Goal: Task Accomplishment & Management: Manage account settings

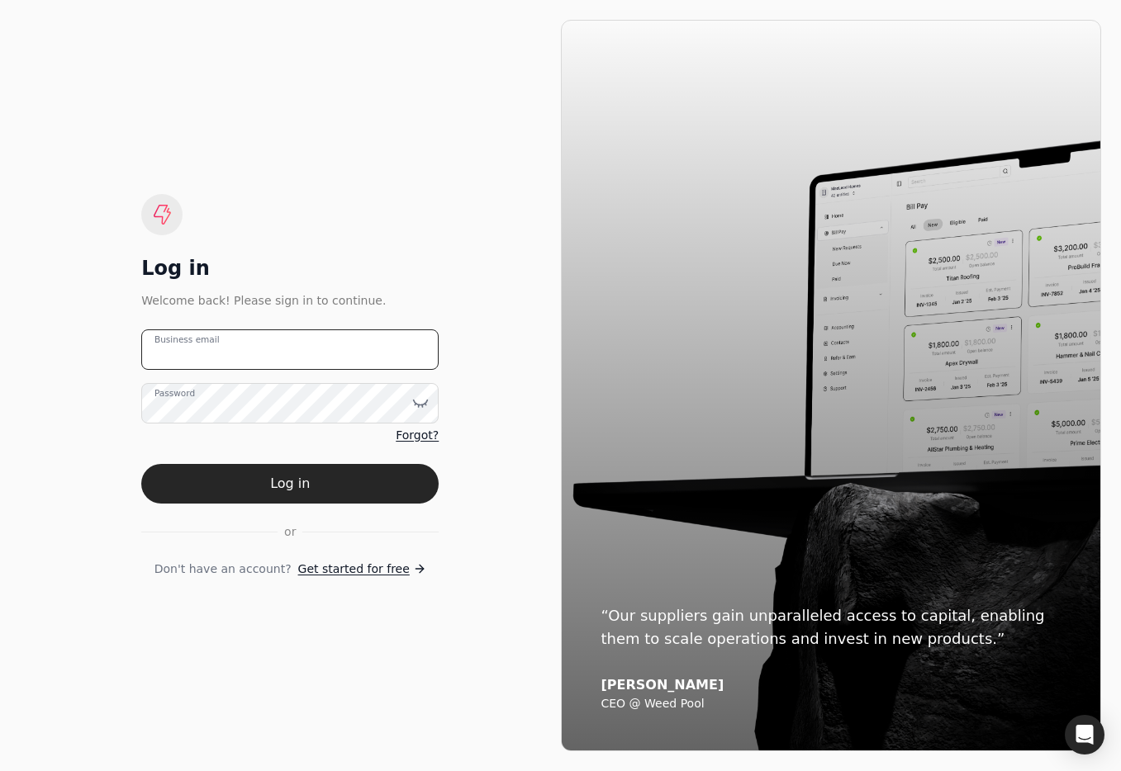
click at [348, 345] on email "Business email" at bounding box center [289, 350] width 297 height 40
type email "[EMAIL_ADDRESS][DOMAIN_NAME]"
click at [344, 489] on button "Log in" at bounding box center [289, 484] width 297 height 40
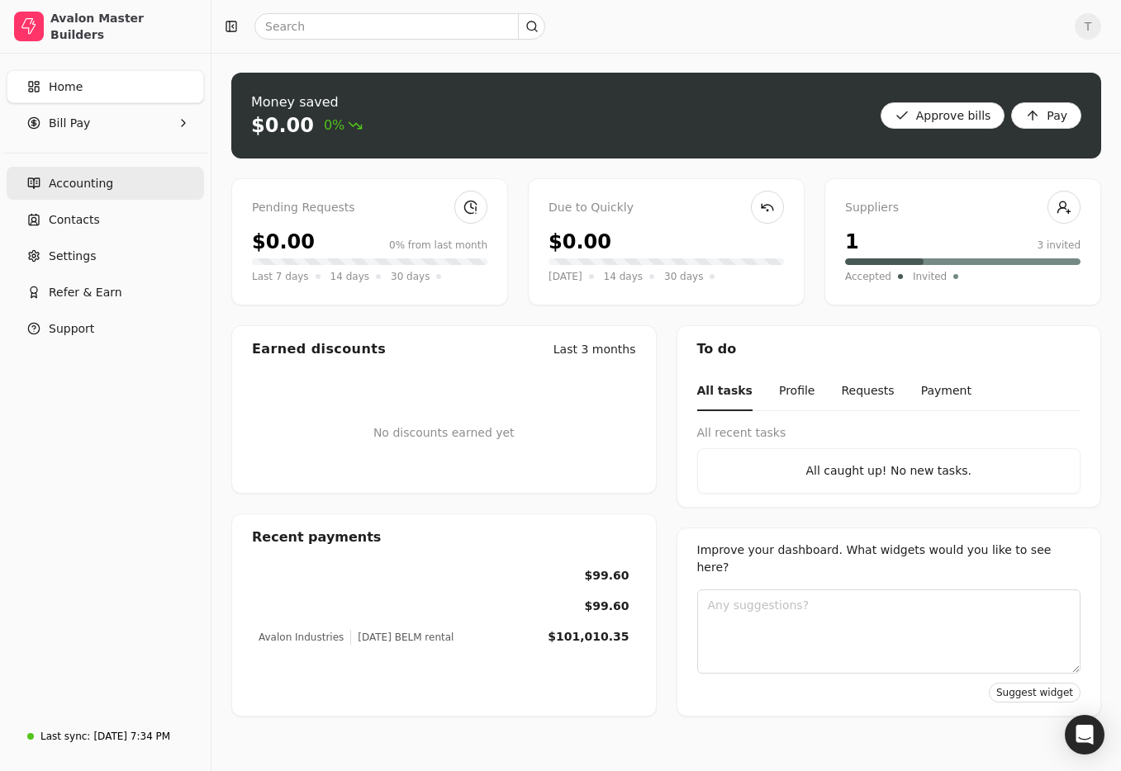
click at [85, 181] on span "Accounting" at bounding box center [81, 183] width 64 height 17
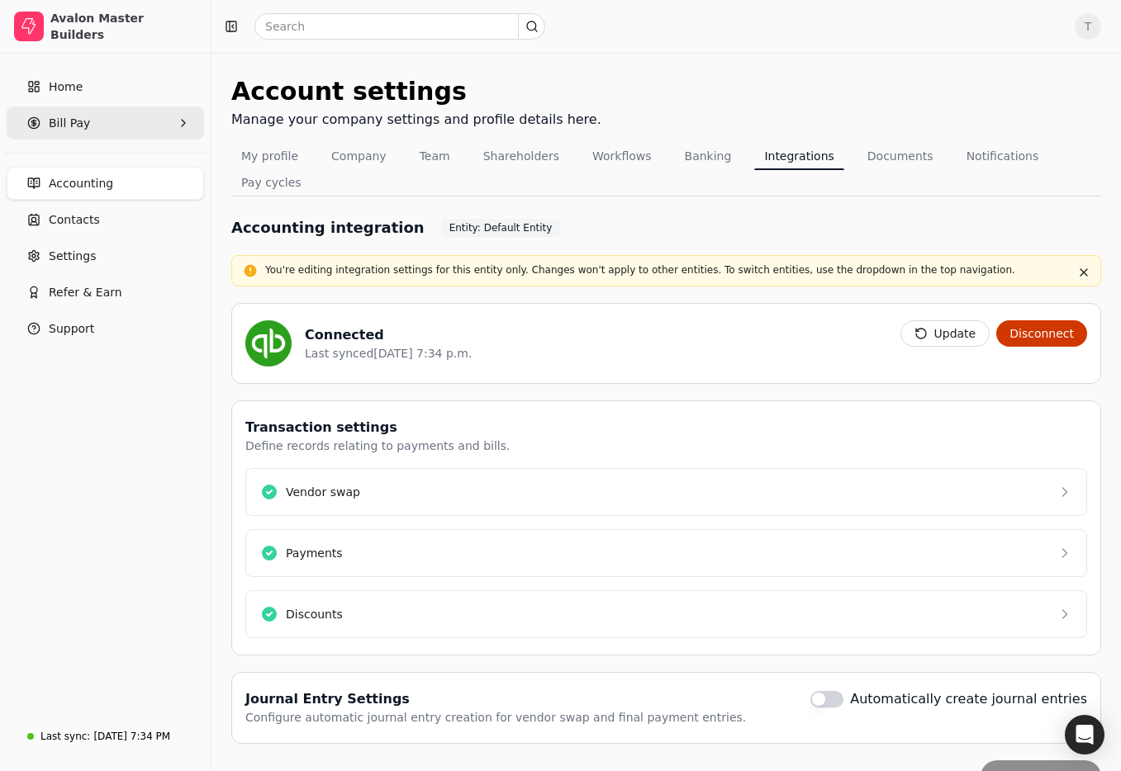
click at [92, 119] on Pay "Bill Pay" at bounding box center [105, 123] width 197 height 33
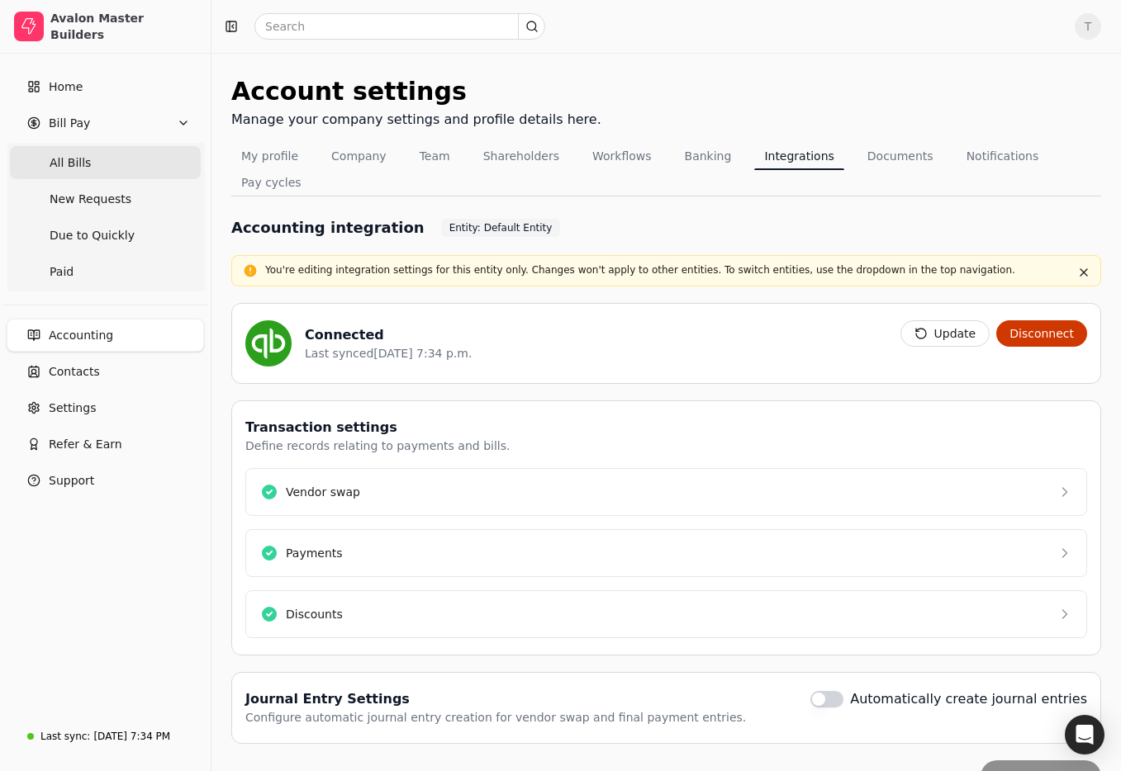
click at [110, 163] on Bills "All Bills" at bounding box center [105, 162] width 191 height 33
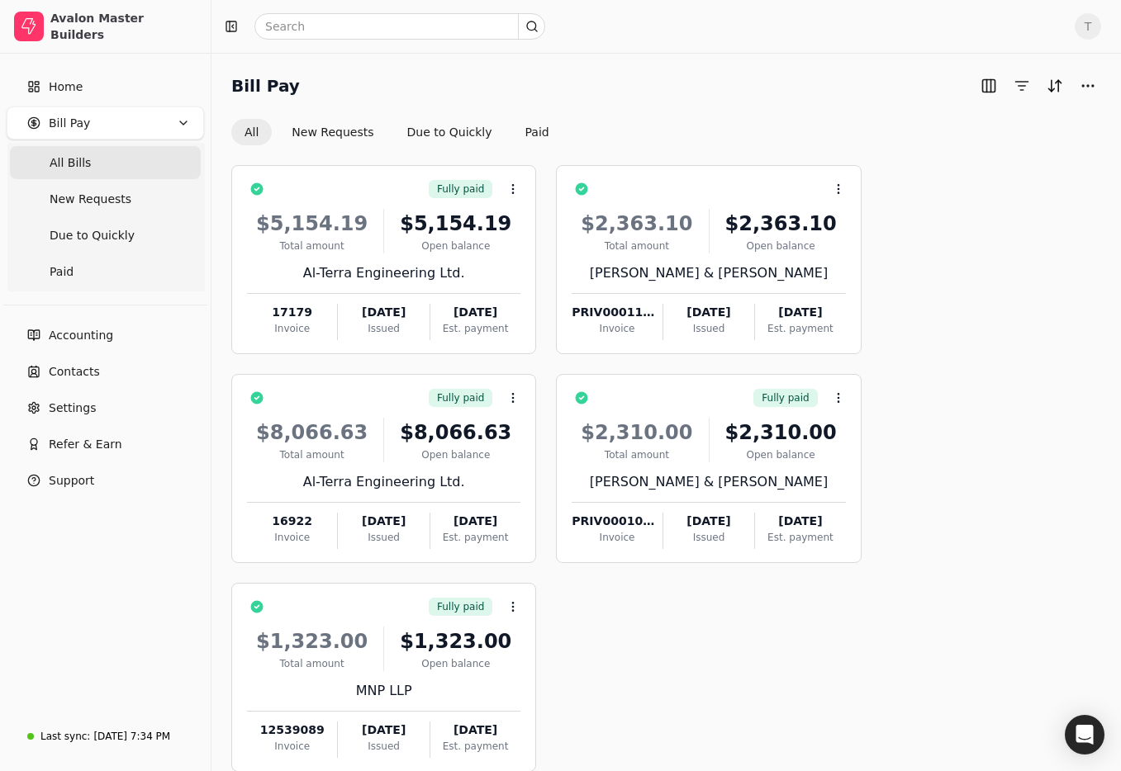
scroll to position [93, 0]
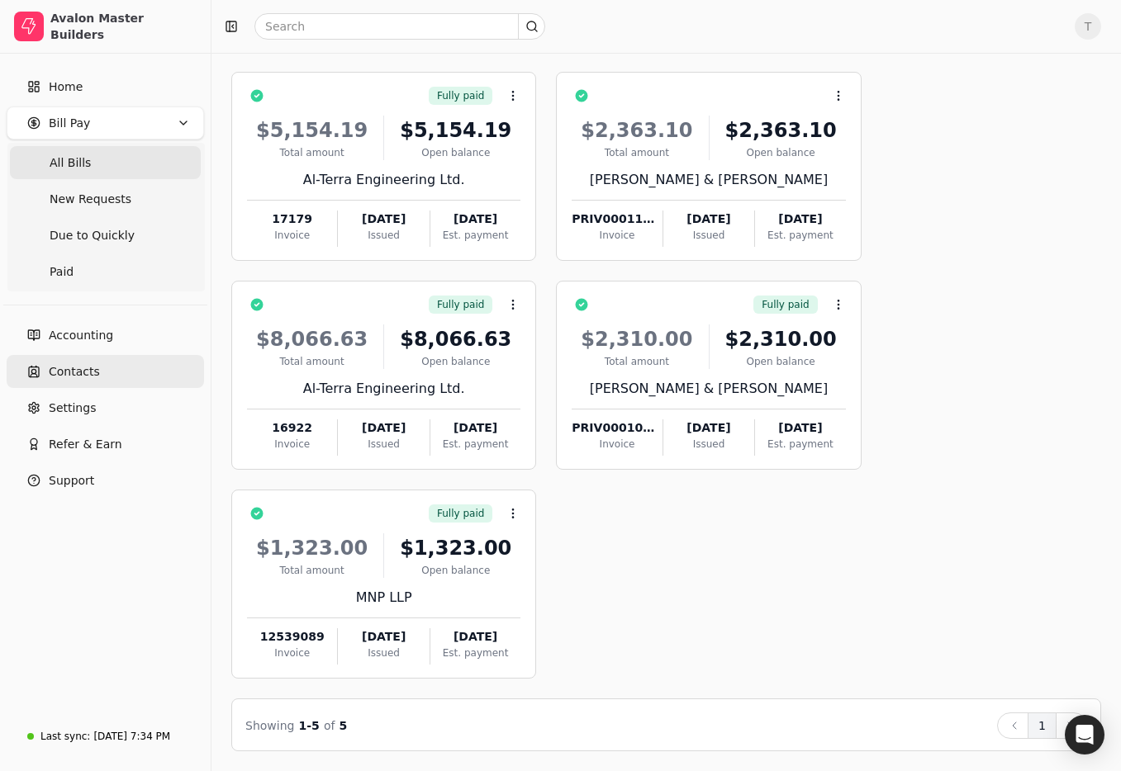
drag, startPoint x: 89, startPoint y: 365, endPoint x: 110, endPoint y: 362, distance: 20.9
click at [89, 365] on span "Contacts" at bounding box center [74, 371] width 51 height 17
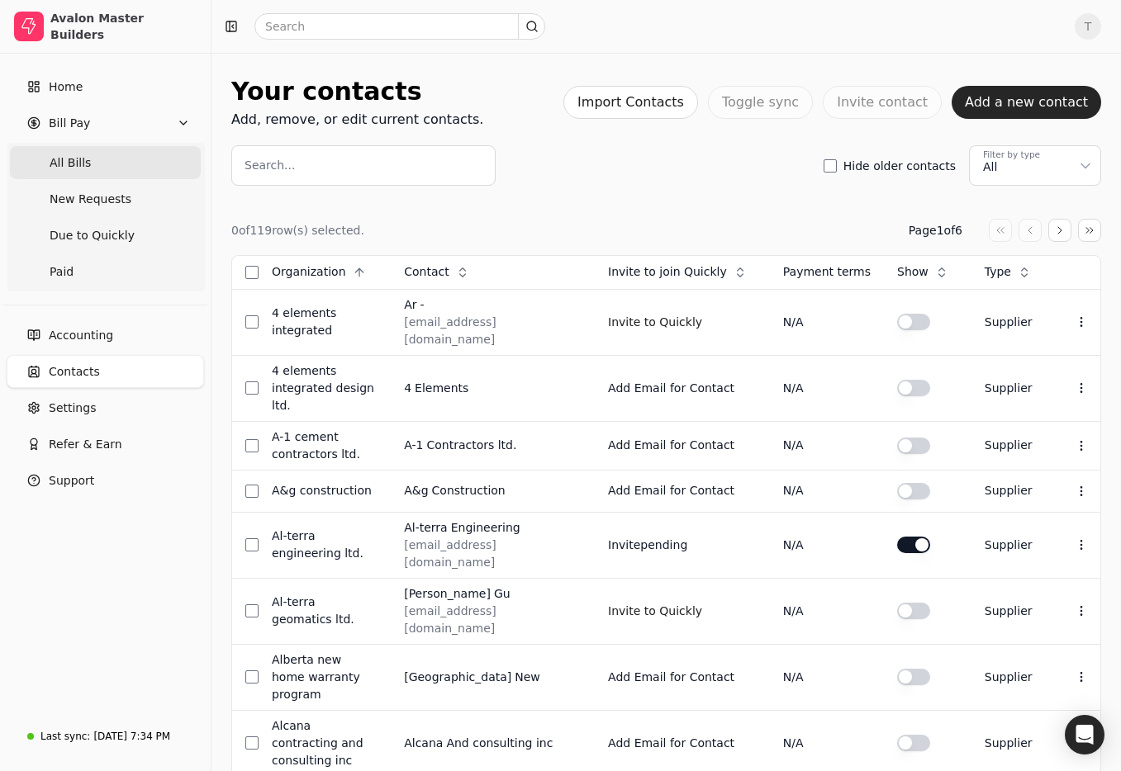
drag, startPoint x: 74, startPoint y: 149, endPoint x: 124, endPoint y: 156, distance: 50.0
click at [74, 149] on Bills "All Bills" at bounding box center [105, 162] width 191 height 33
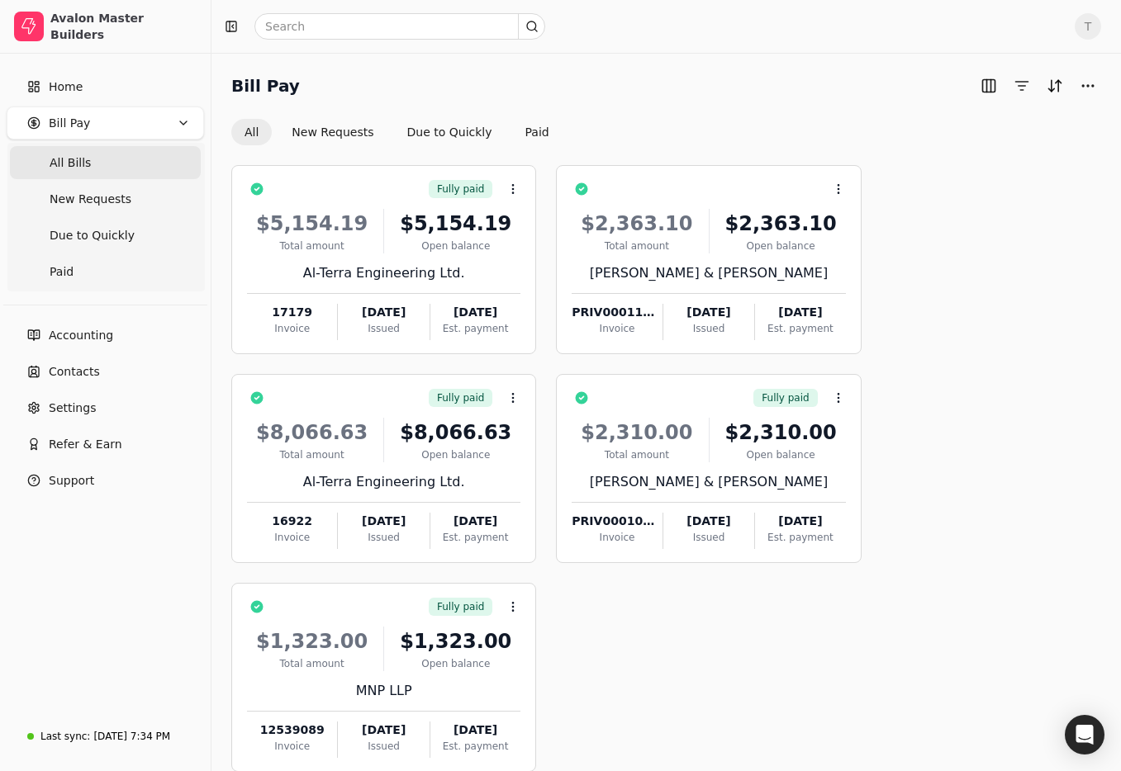
click at [1068, 19] on div "T" at bounding box center [659, 26] width 883 height 26
click at [1083, 26] on span "T" at bounding box center [1087, 26] width 26 height 26
click at [616, 71] on div "Bill Pay All New Requests Due to Quickly Paid Fully paid Context Menu Button $5…" at bounding box center [665, 459] width 909 height 812
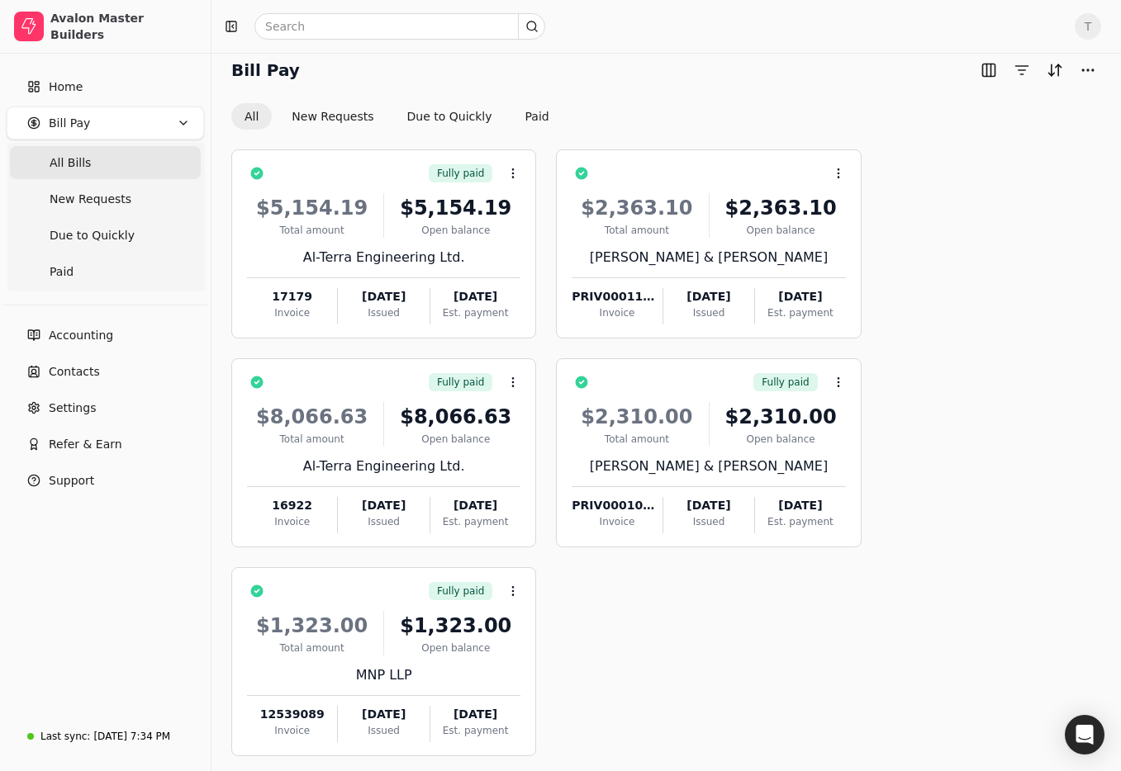
scroll to position [93, 0]
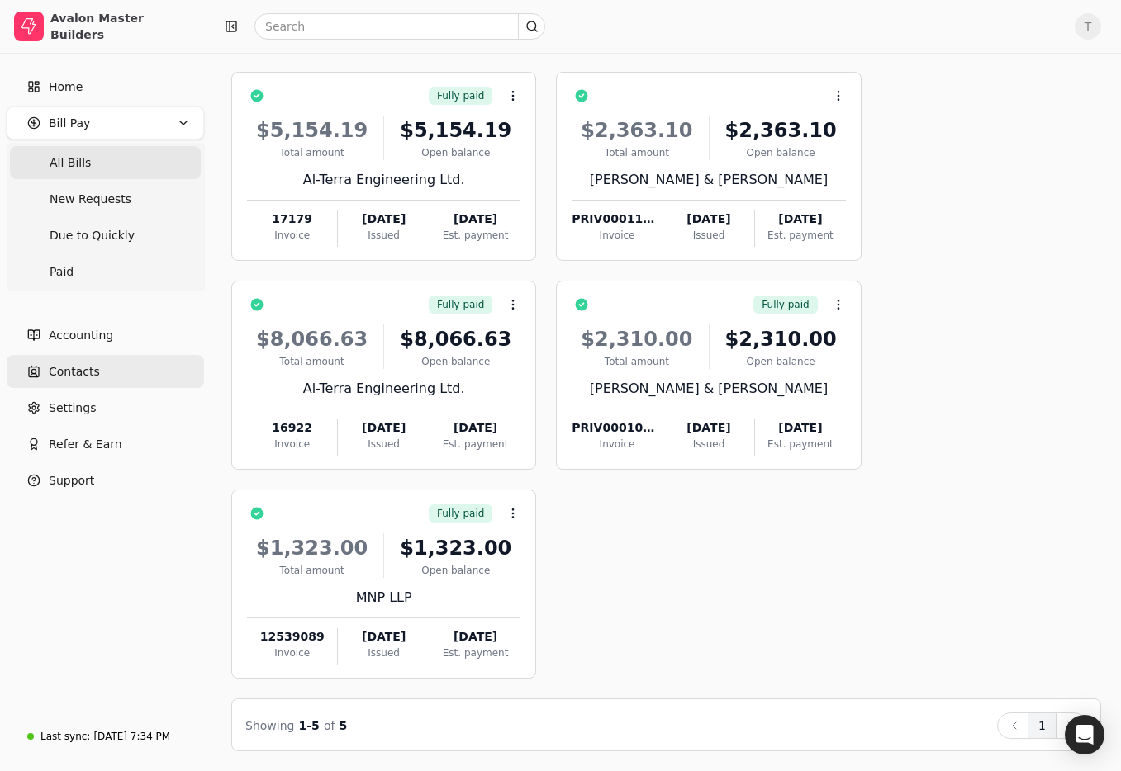
click at [86, 362] on link "Contacts" at bounding box center [105, 371] width 197 height 33
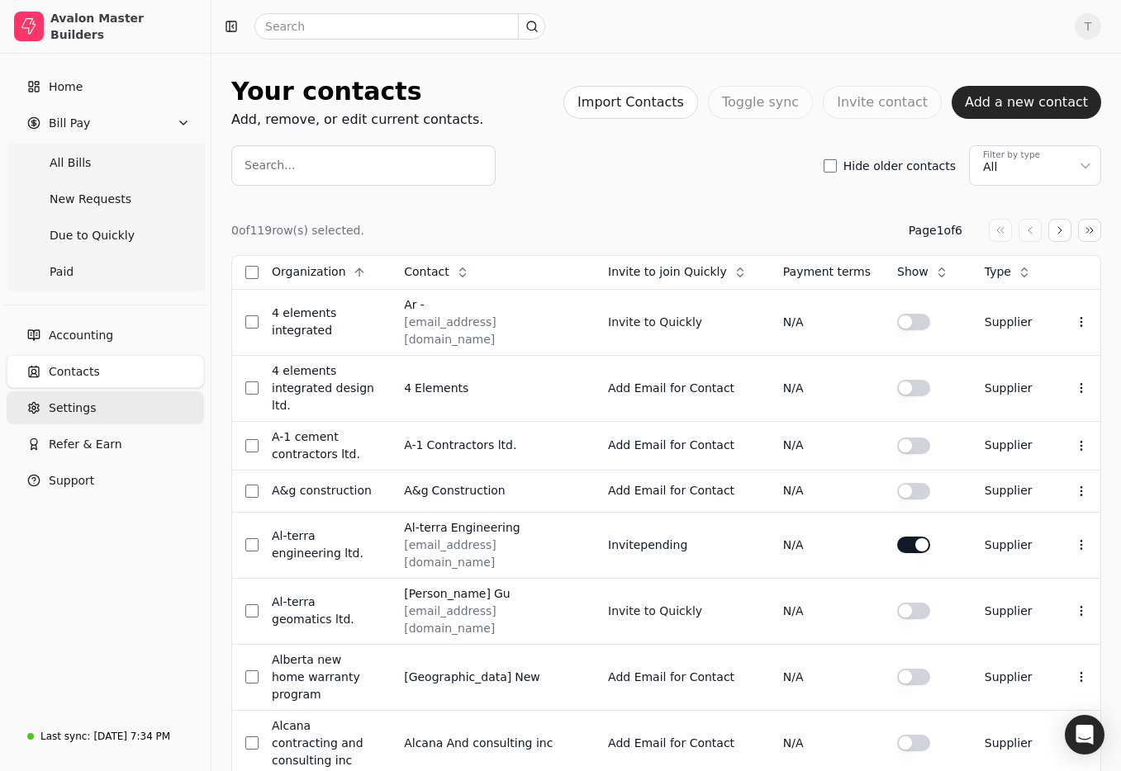
click at [97, 407] on link "Settings" at bounding box center [105, 407] width 197 height 33
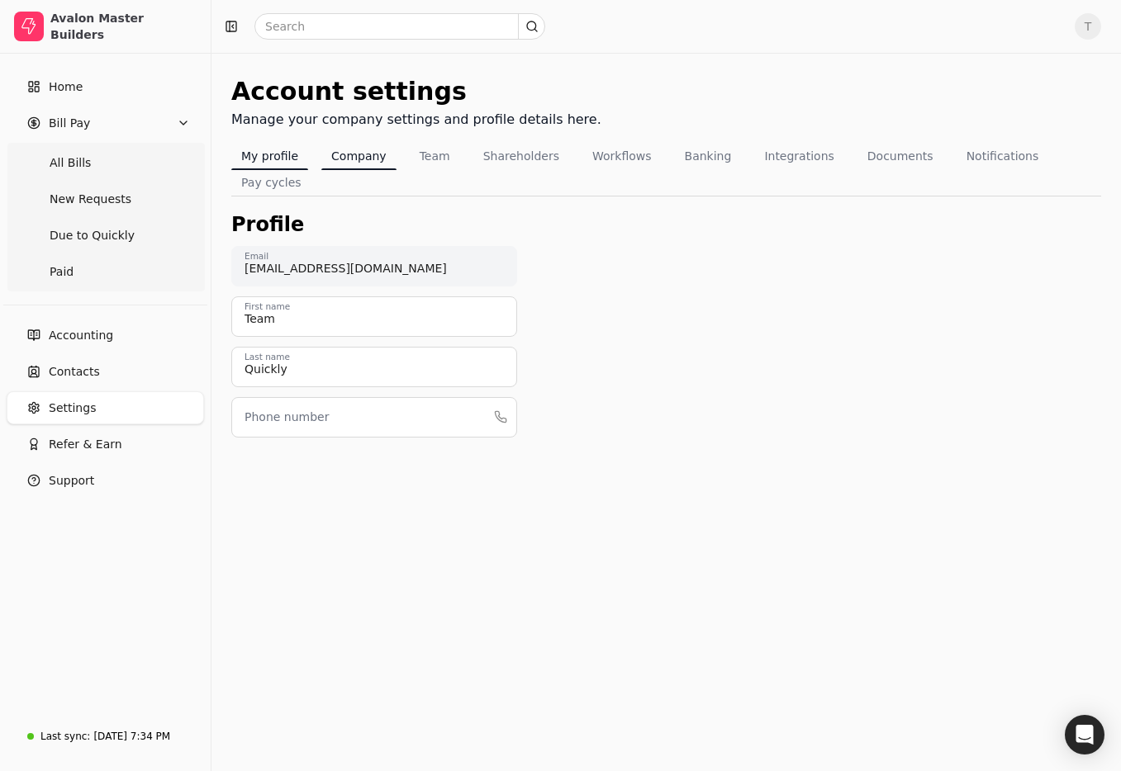
click at [367, 151] on button "Company" at bounding box center [358, 156] width 75 height 26
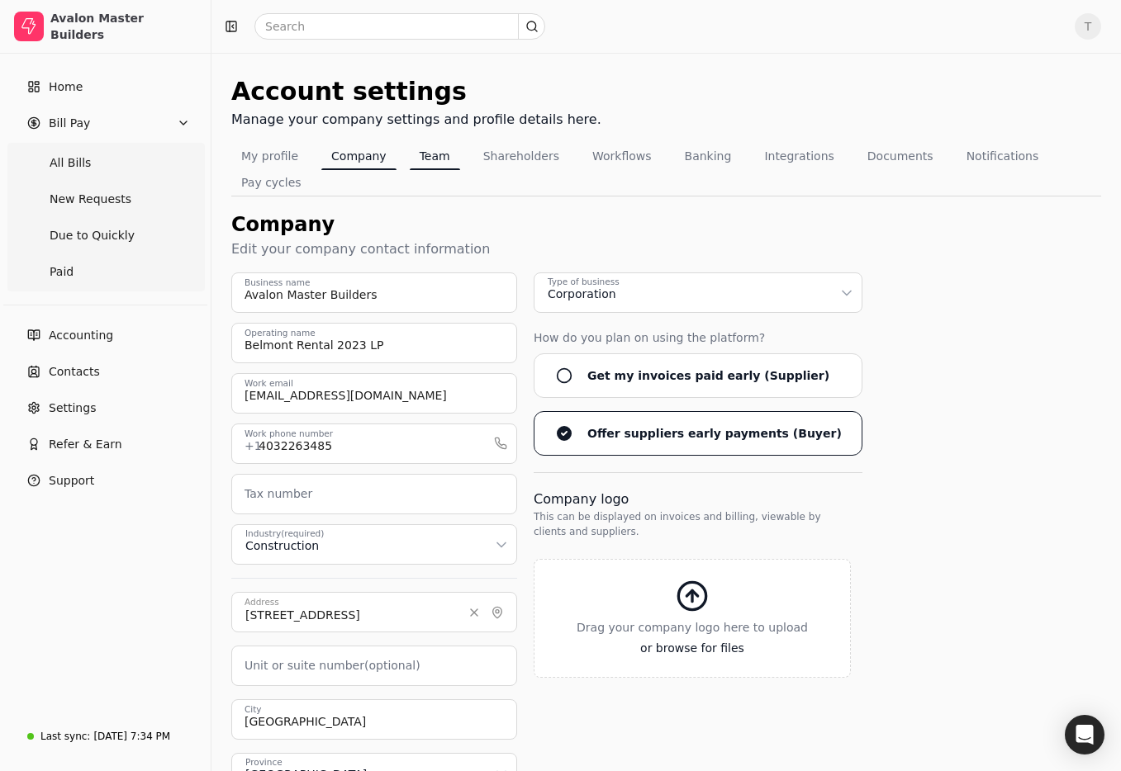
click at [421, 158] on button "Team" at bounding box center [435, 156] width 50 height 26
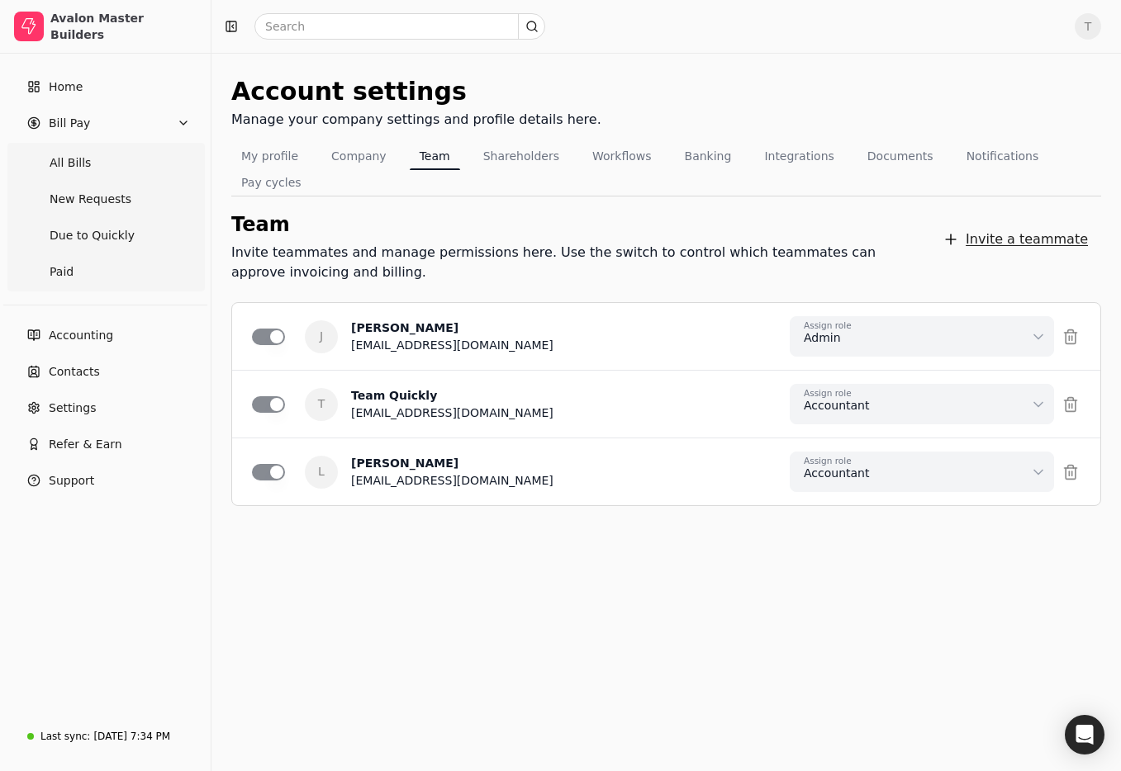
click at [1058, 239] on button "Invite a teammate" at bounding box center [1015, 239] width 172 height 33
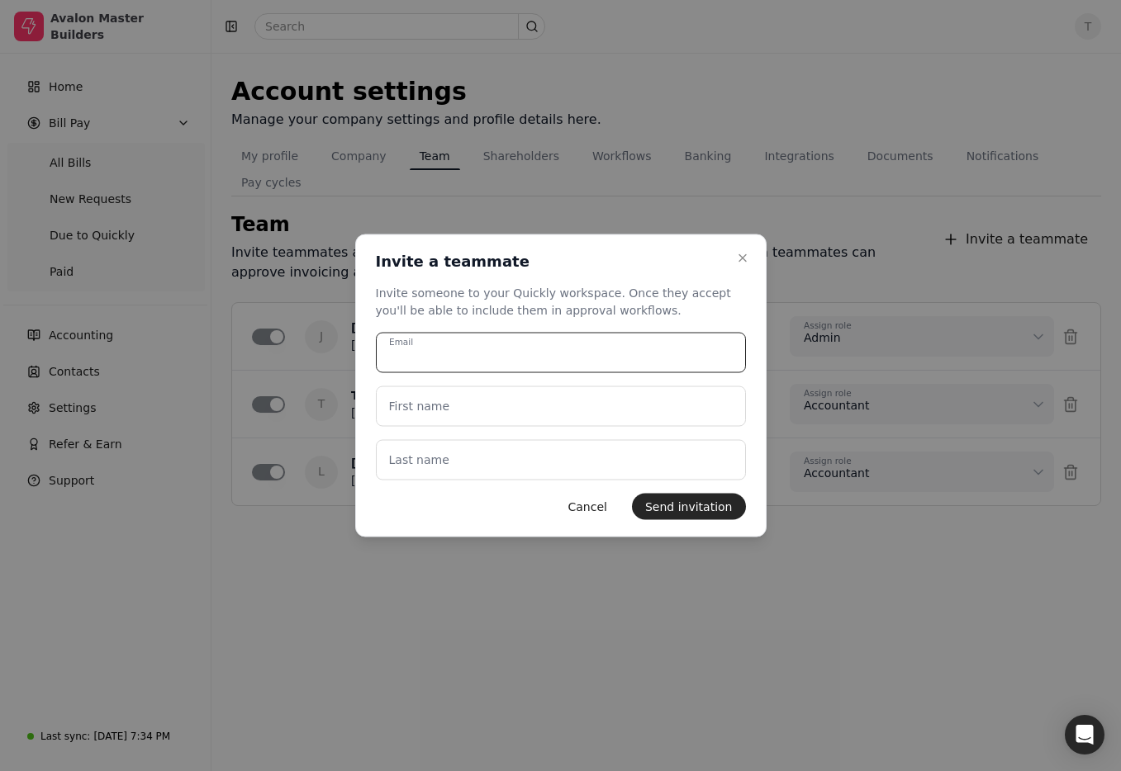
click at [532, 356] on input "Email" at bounding box center [561, 353] width 370 height 40
click at [615, 293] on div "Invite someone to your Quickly workspace. Once they accept you'll be able to in…" at bounding box center [561, 302] width 370 height 35
click at [562, 343] on input "Email" at bounding box center [561, 353] width 370 height 40
click at [595, 301] on div "Invite someone to your Quickly workspace. Once they accept you'll be able to in…" at bounding box center [561, 302] width 370 height 35
click at [501, 356] on input "Email" at bounding box center [561, 353] width 370 height 40
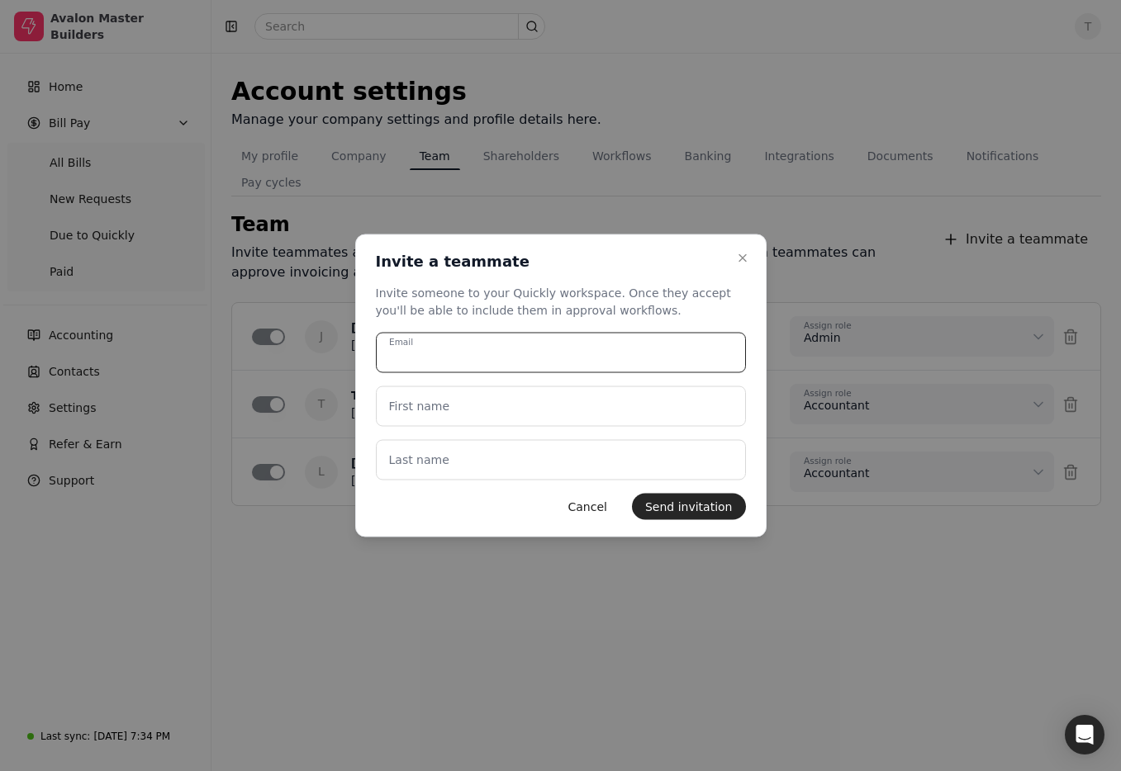
type input "S"
type input "[PERSON_NAME][EMAIL_ADDRESS][DOMAIN_NAME]"
click at [181, 73] on div at bounding box center [560, 385] width 1121 height 771
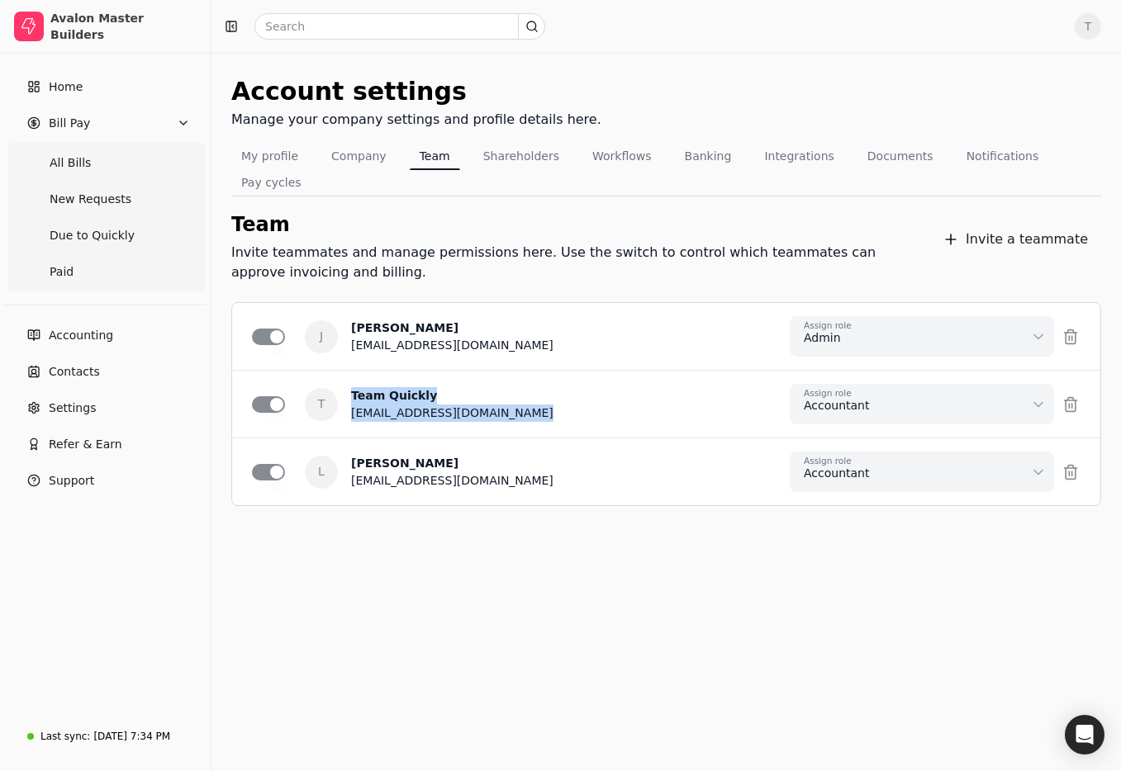
drag, startPoint x: 598, startPoint y: 419, endPoint x: 348, endPoint y: 397, distance: 251.1
click at [348, 397] on div "T Team Quickly [EMAIL_ADDRESS][DOMAIN_NAME] Assign role Accountant Can approve …" at bounding box center [666, 404] width 828 height 40
click at [541, 400] on div "T Team Quickly [EMAIL_ADDRESS][DOMAIN_NAME] Assign role Accountant Can approve …" at bounding box center [666, 404] width 828 height 40
drag, startPoint x: 503, startPoint y: 416, endPoint x: 534, endPoint y: 415, distance: 31.4
click at [352, 420] on div "T Team Quickly [EMAIL_ADDRESS][DOMAIN_NAME] Assign role Accountant Can approve …" at bounding box center [666, 404] width 828 height 40
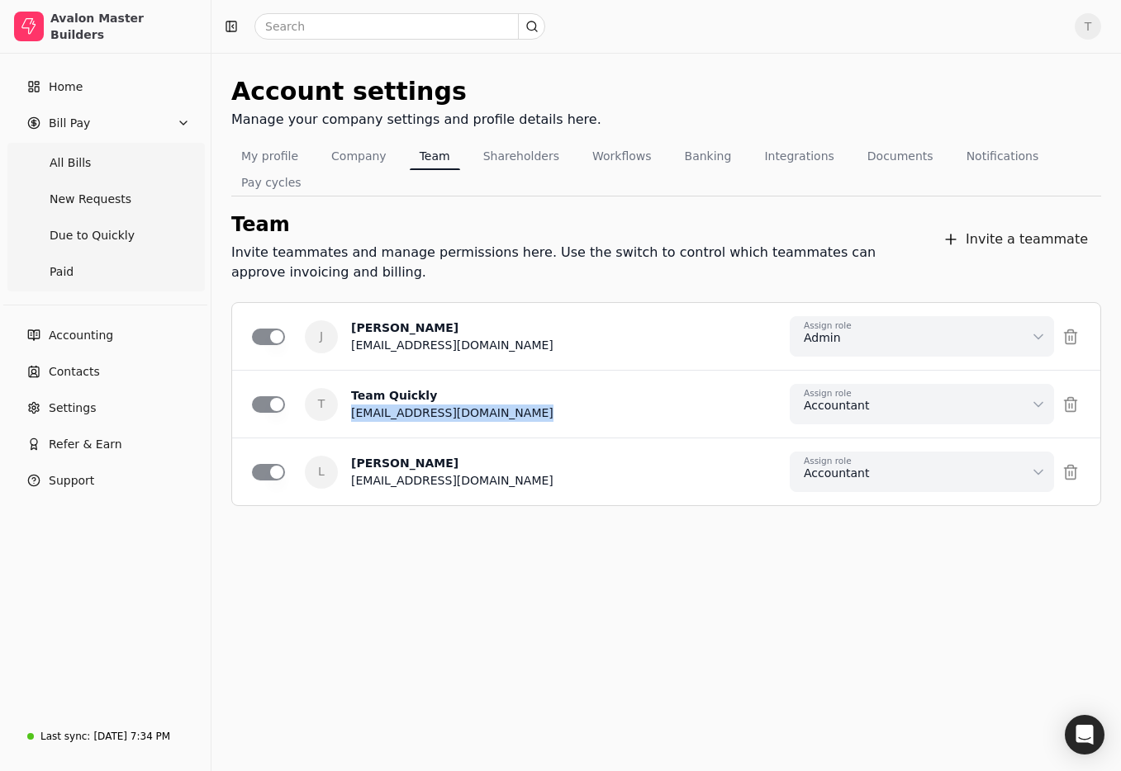
copy div "[EMAIL_ADDRESS][DOMAIN_NAME]"
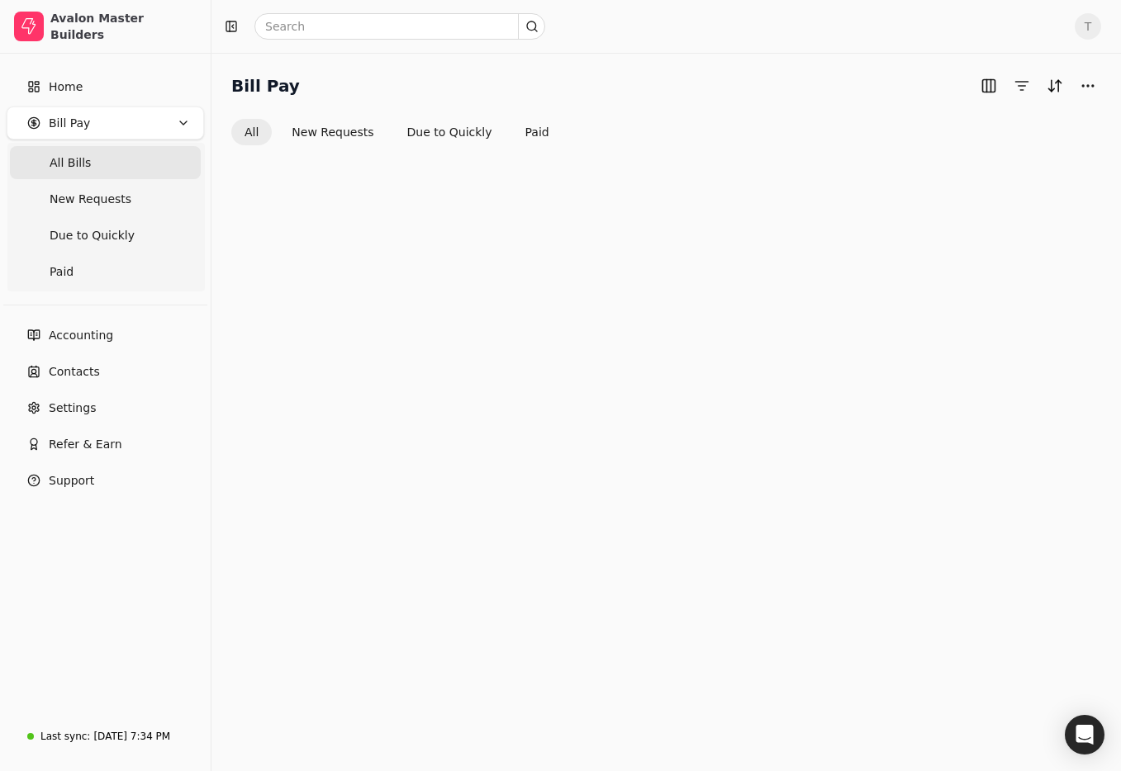
scroll to position [93, 0]
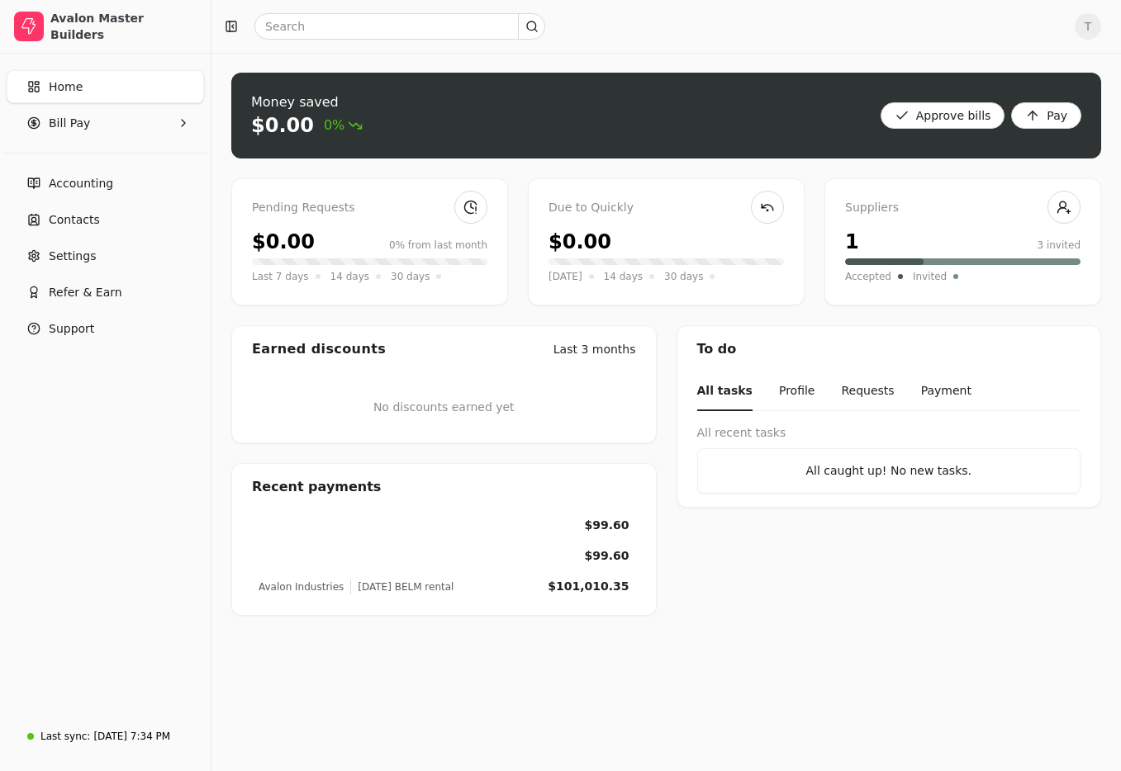
click at [1086, 32] on span "T" at bounding box center [1087, 26] width 26 height 26
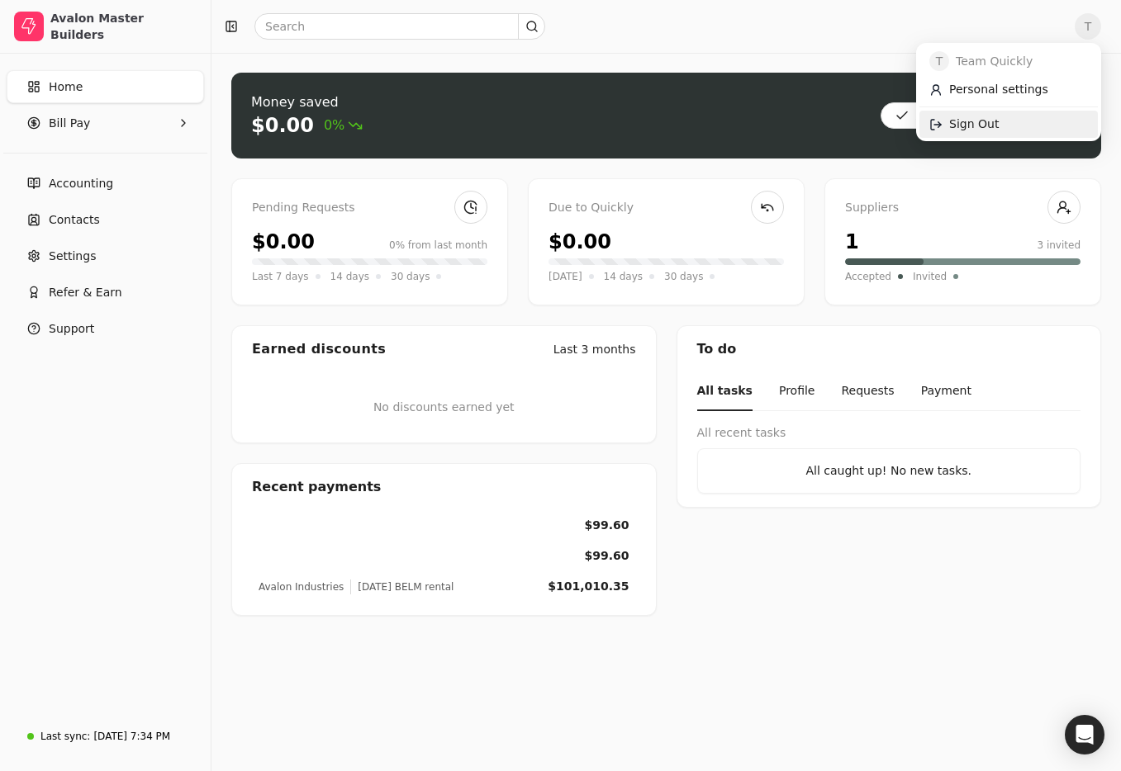
drag, startPoint x: 998, startPoint y: 121, endPoint x: 990, endPoint y: 128, distance: 10.5
click at [998, 121] on link "Sign Out" at bounding box center [1008, 124] width 178 height 27
